Goal: Information Seeking & Learning: Learn about a topic

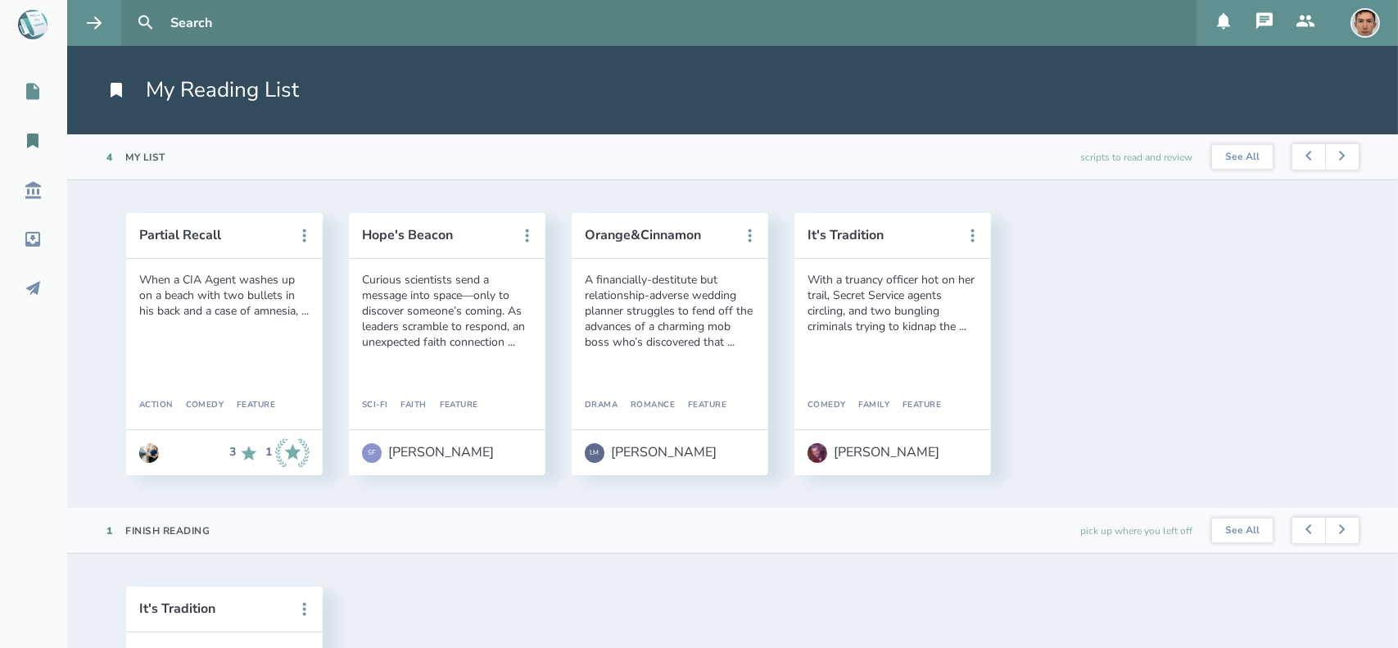
click at [39, 86] on icon at bounding box center [33, 92] width 20 height 20
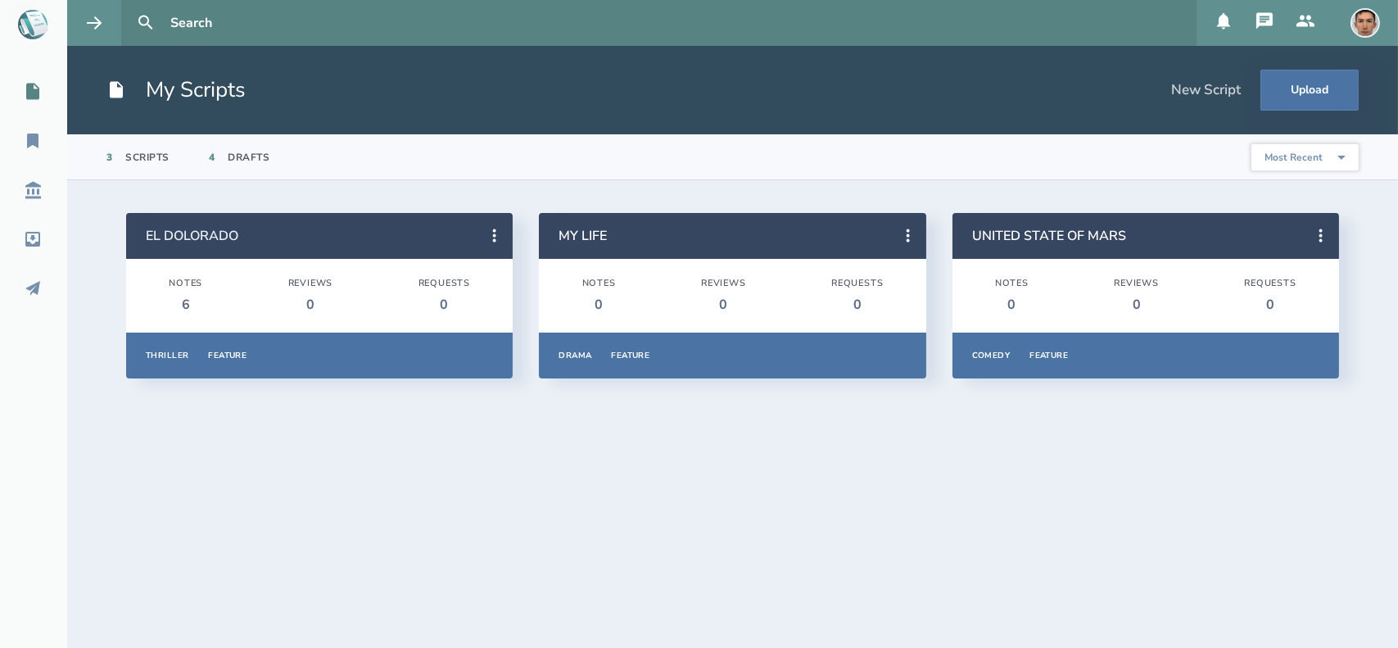
click at [205, 237] on link "EL DOLORADO" at bounding box center [192, 236] width 93 height 18
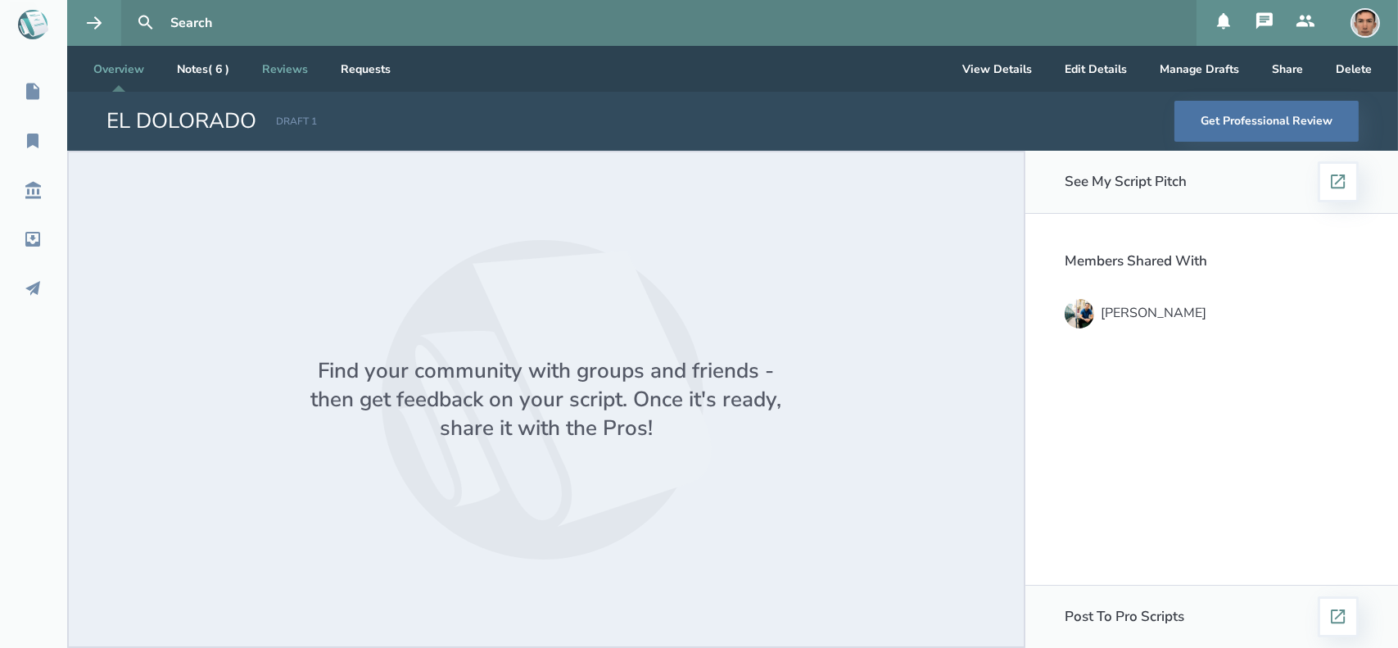
click at [291, 68] on link "Reviews" at bounding box center [285, 69] width 72 height 46
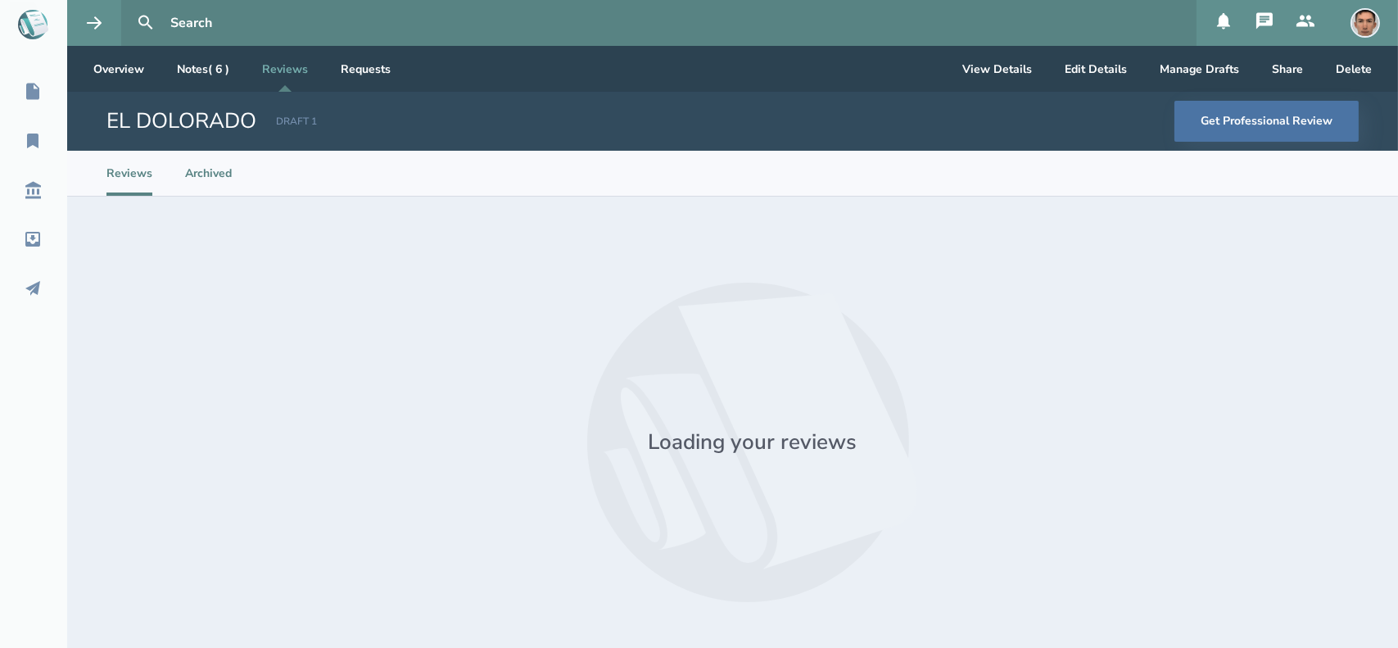
click at [192, 183] on li "Archived" at bounding box center [208, 173] width 47 height 45
click at [157, 183] on ul "Reviews Archived" at bounding box center [168, 173] width 125 height 45
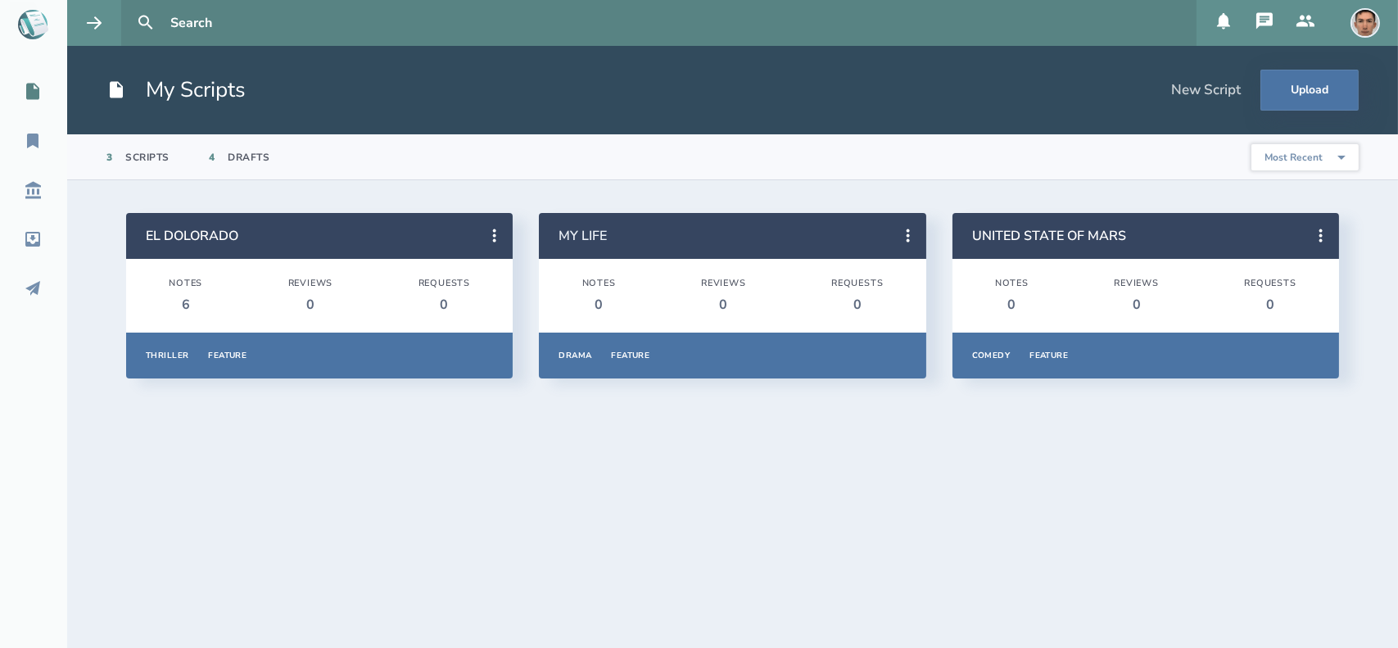
click at [589, 235] on link "MY LIFE" at bounding box center [583, 236] width 48 height 18
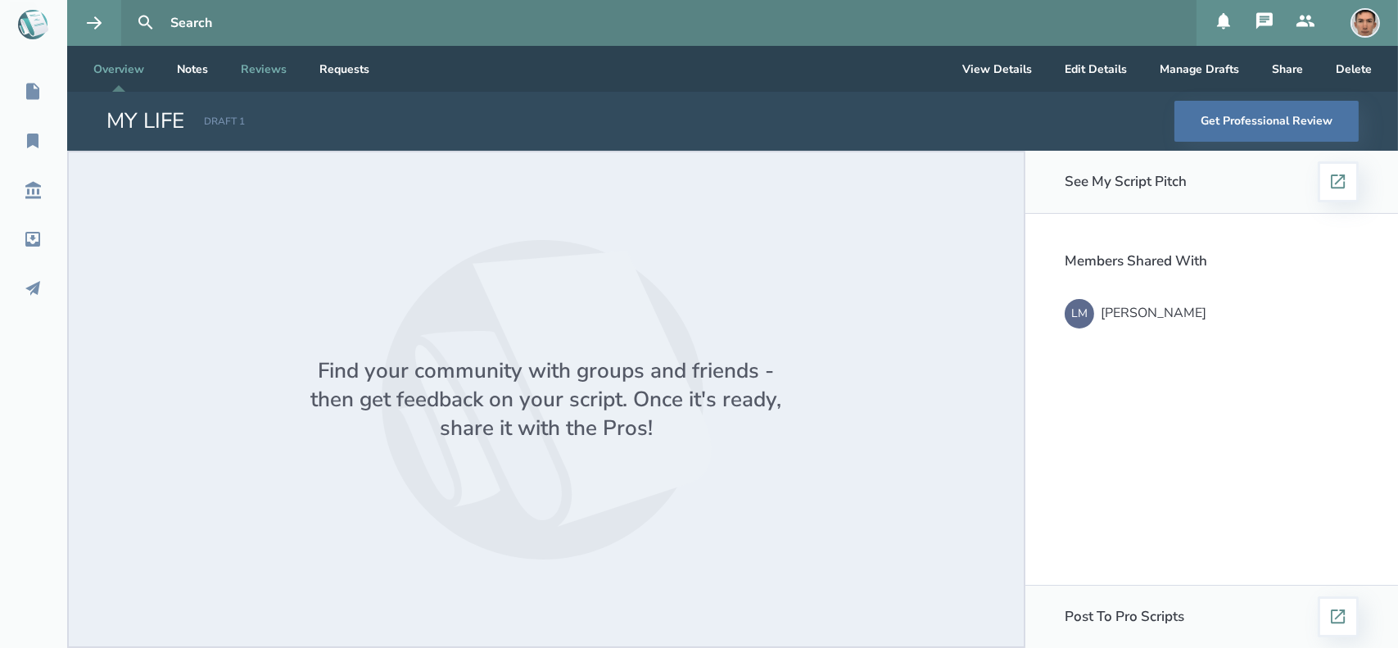
click at [242, 72] on link "Reviews" at bounding box center [264, 69] width 72 height 46
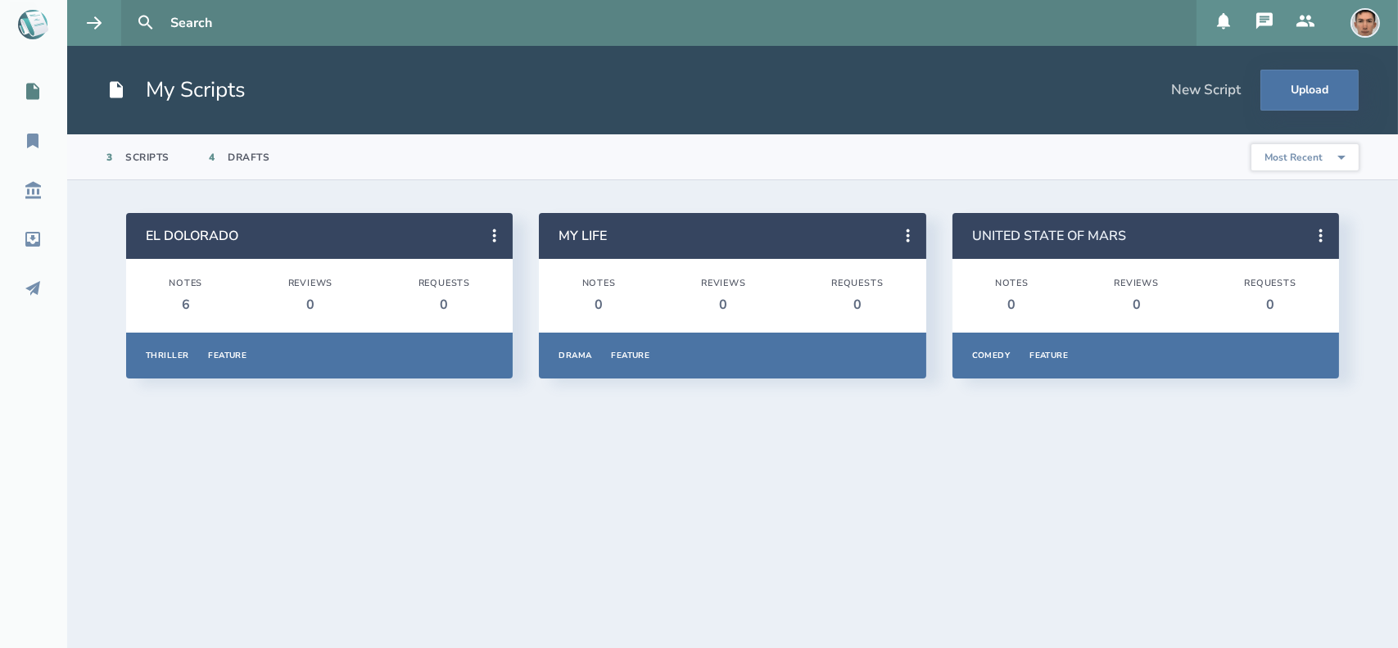
click at [1039, 230] on link "UNITED STATE OF MARS" at bounding box center [1049, 236] width 154 height 18
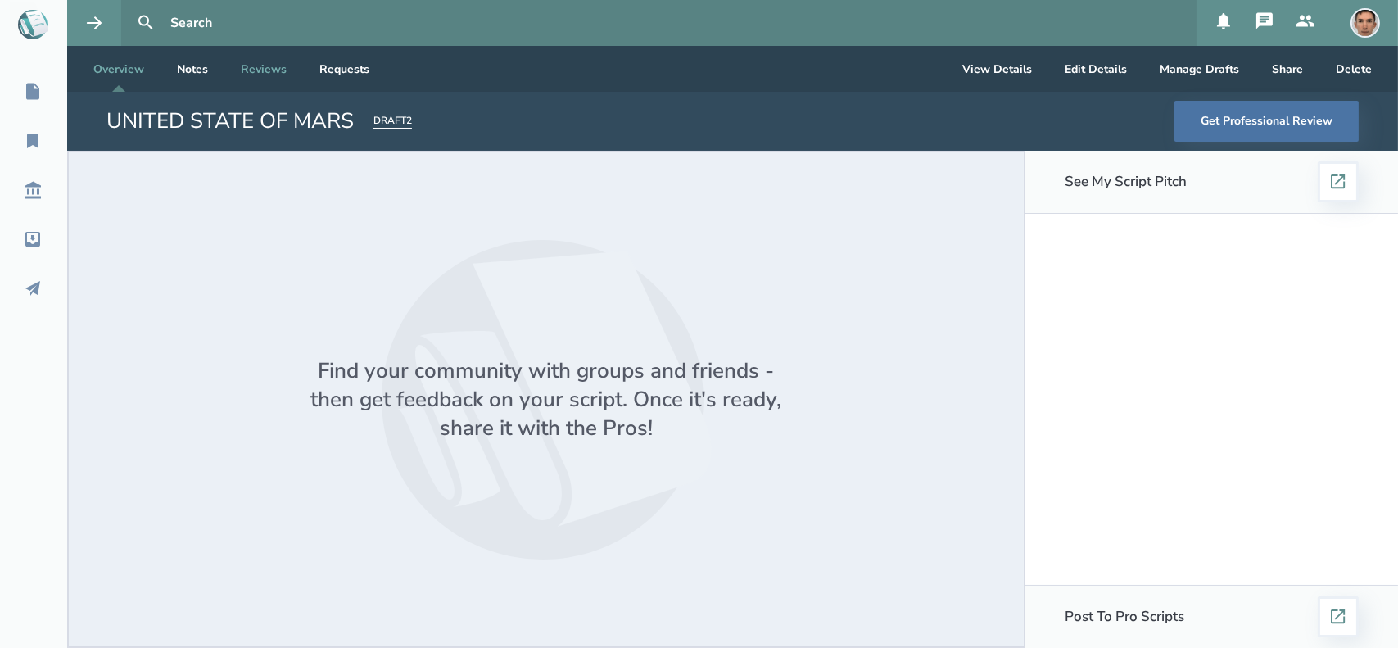
click at [278, 68] on link "Reviews" at bounding box center [264, 69] width 72 height 46
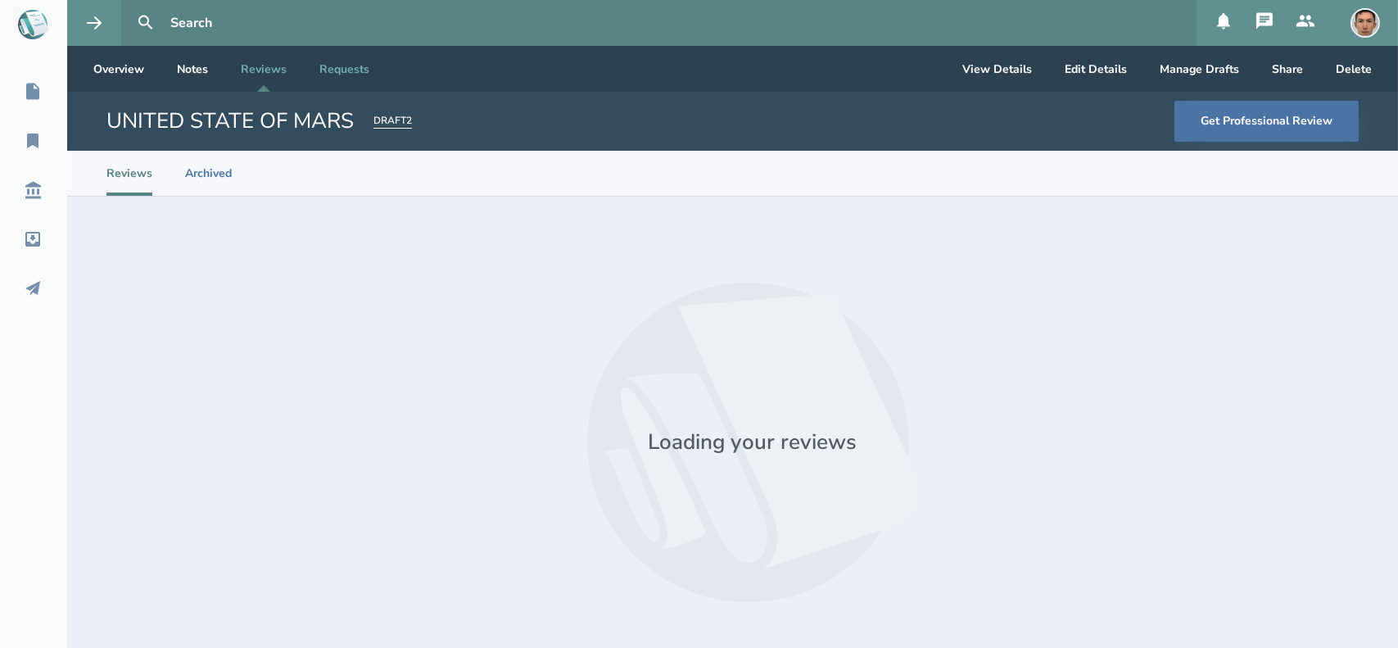
click at [327, 66] on link "Requests" at bounding box center [344, 69] width 76 height 46
click at [204, 71] on link "Notes" at bounding box center [192, 69] width 57 height 46
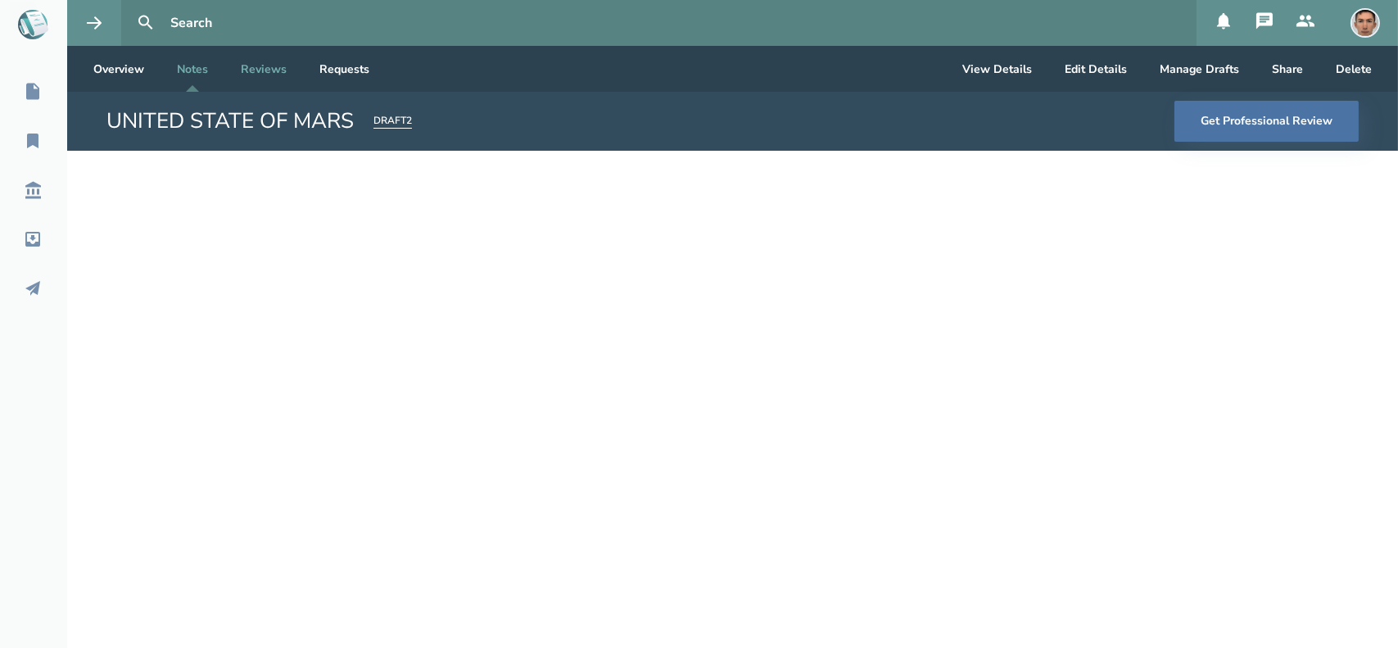
click at [258, 63] on link "Reviews" at bounding box center [264, 69] width 72 height 46
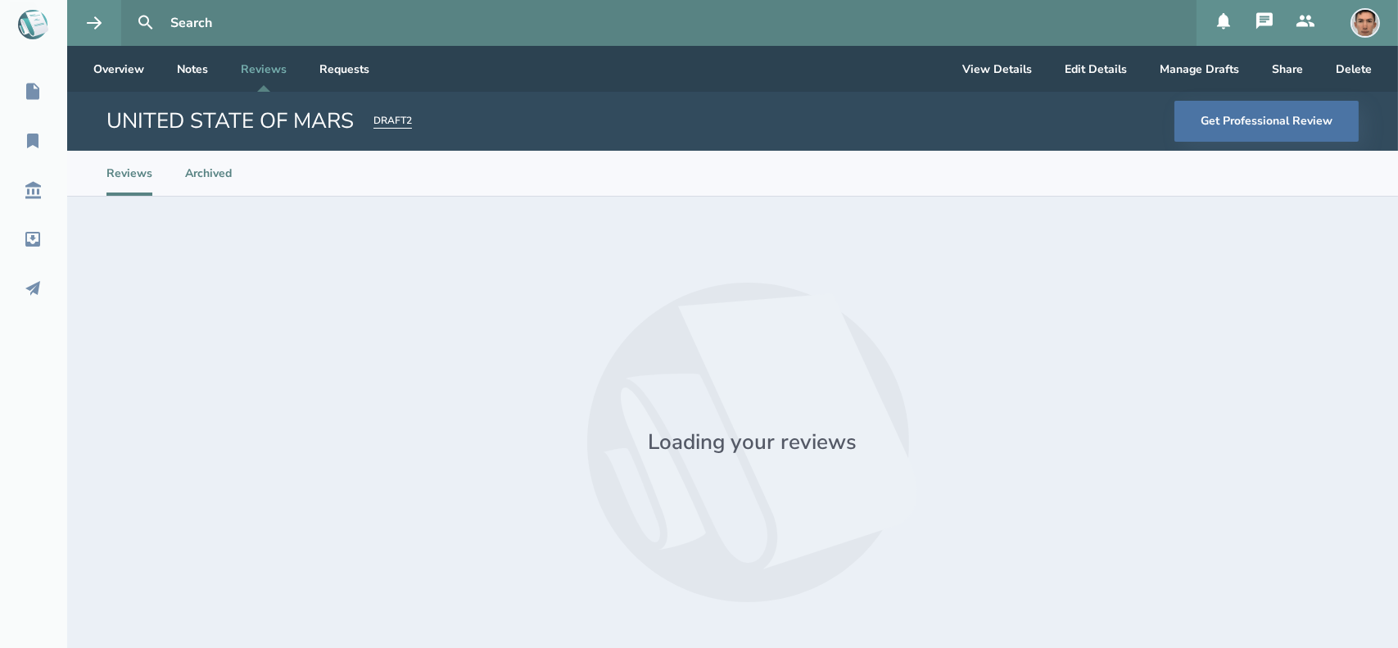
click at [219, 162] on li "Archived" at bounding box center [208, 173] width 47 height 45
click at [140, 179] on li "Reviews" at bounding box center [129, 173] width 46 height 45
